Goal: Use online tool/utility: Utilize a website feature to perform a specific function

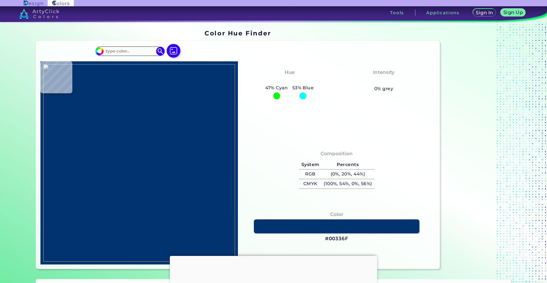
type input "#e0e538"
type input "#E0E538"
type input "#e0e539"
type input "#E0E539"
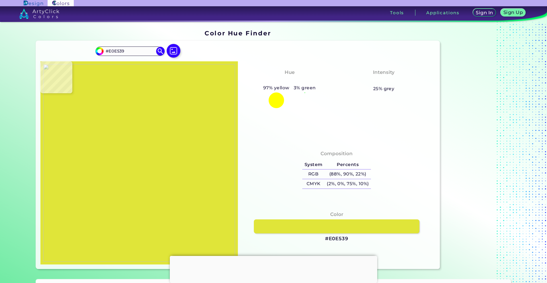
click at [209, 101] on img at bounding box center [139, 162] width 192 height 197
click at [212, 93] on img at bounding box center [139, 162] width 192 height 197
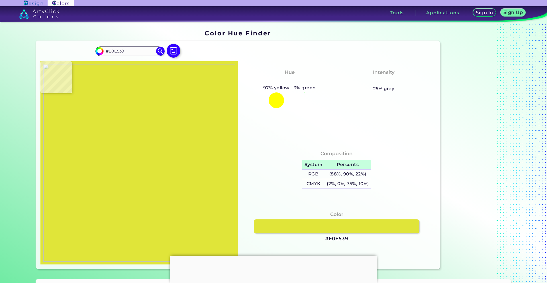
scroll to position [158, 0]
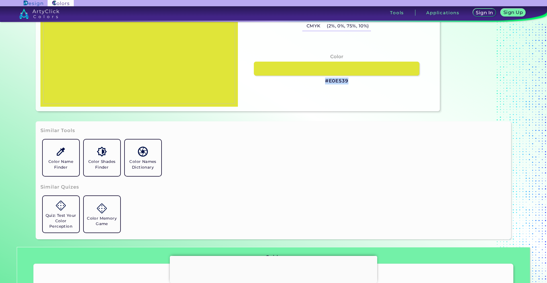
drag, startPoint x: 346, startPoint y: 81, endPoint x: 323, endPoint y: 80, distance: 23.4
click at [323, 80] on div "Color #E0E539" at bounding box center [336, 68] width 188 height 37
copy h3 "#E0E539"
